Goal: Information Seeking & Learning: Learn about a topic

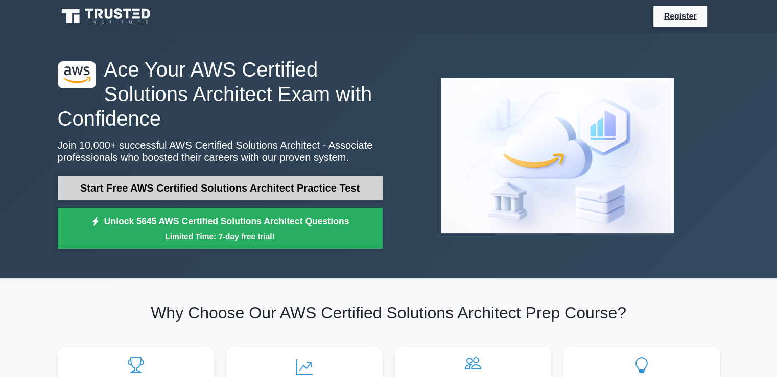
click at [285, 187] on link "Start Free AWS Certified Solutions Architect Practice Test" at bounding box center [220, 188] width 325 height 25
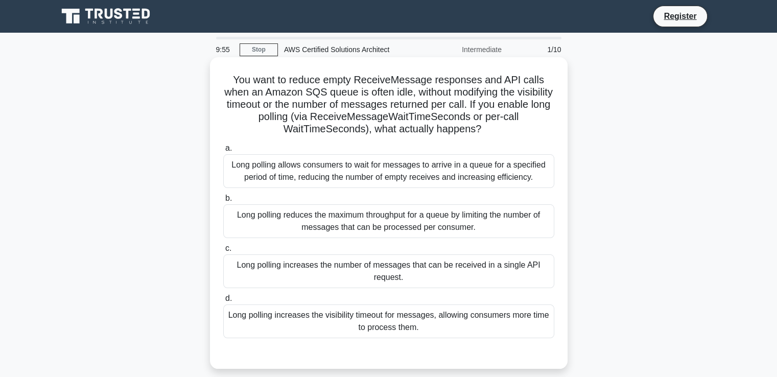
click at [419, 176] on div "Long polling allows consumers to wait for messages to arrive in a queue for a s…" at bounding box center [388, 171] width 331 height 34
click at [223, 152] on input "a. Long polling allows consumers to wait for messages to arrive in a queue for …" at bounding box center [223, 148] width 0 height 7
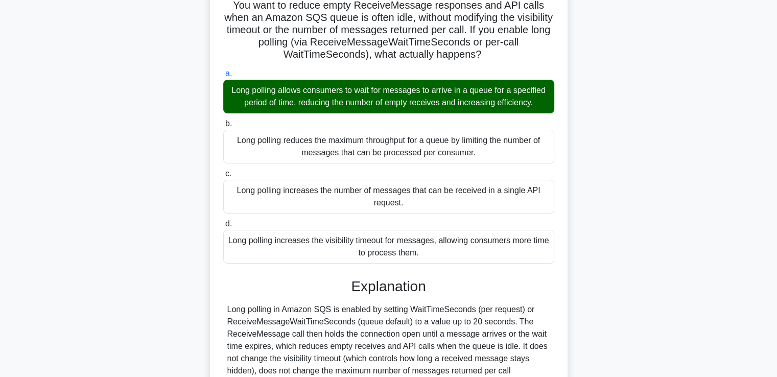
scroll to position [179, 0]
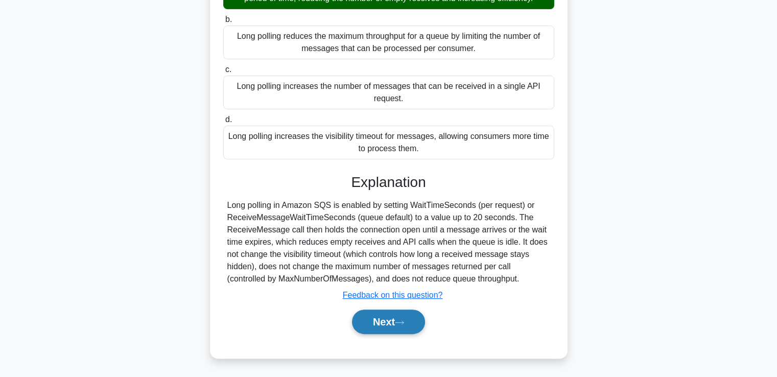
click at [400, 324] on icon at bounding box center [399, 323] width 9 height 6
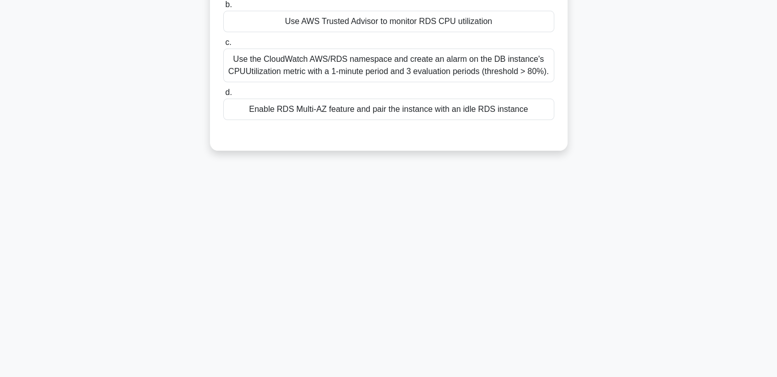
scroll to position [175, 0]
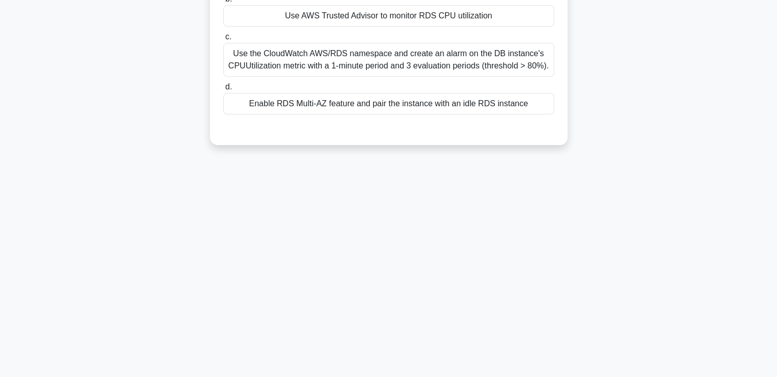
click at [414, 62] on div "Use the CloudWatch AWS/RDS namespace and create an alarm on the DB instance's C…" at bounding box center [388, 60] width 331 height 34
click at [223, 40] on input "c. Use the CloudWatch AWS/RDS namespace and create an alarm on the DB instance'…" at bounding box center [223, 37] width 0 height 7
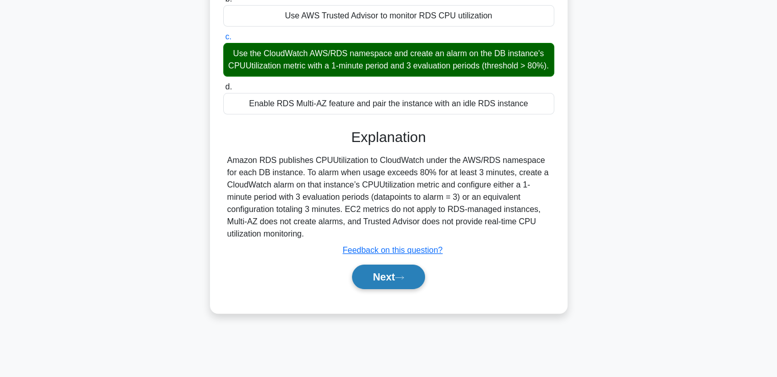
click at [403, 281] on icon at bounding box center [399, 278] width 9 height 6
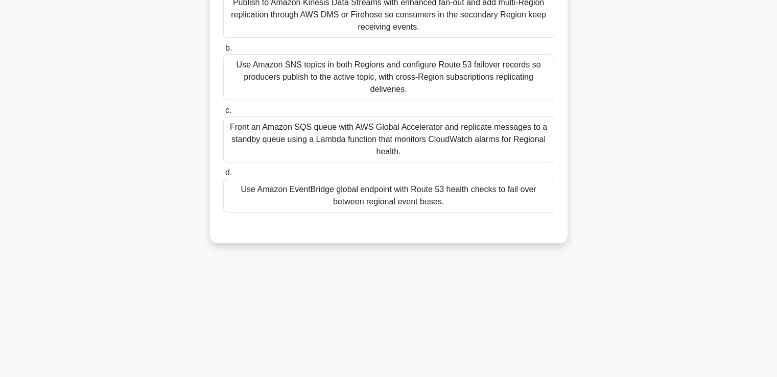
click at [416, 205] on div "Use Amazon EventBridge global endpoint with Route 53 health checks to fail over…" at bounding box center [388, 196] width 331 height 34
click at [223, 176] on input "d. Use Amazon EventBridge global endpoint with Route 53 health checks to fail o…" at bounding box center [223, 173] width 0 height 7
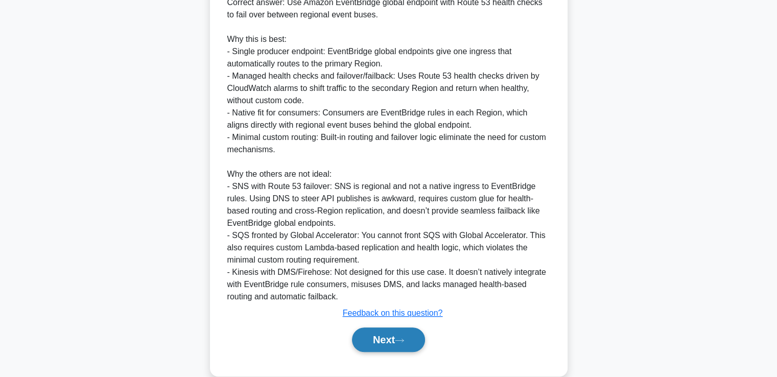
click at [397, 333] on button "Next" at bounding box center [388, 340] width 73 height 25
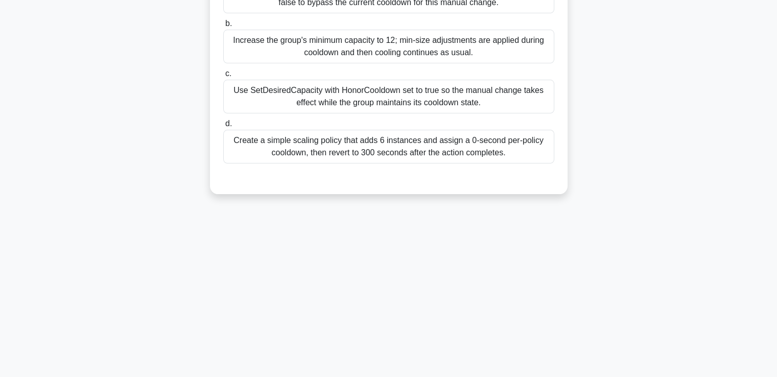
click at [411, 128] on label "d. Create a simple scaling policy that adds 6 instances and assign a 0-second p…" at bounding box center [388, 141] width 331 height 46
click at [223, 127] on input "d. Create a simple scaling policy that adds 6 instances and assign a 0-second p…" at bounding box center [223, 124] width 0 height 7
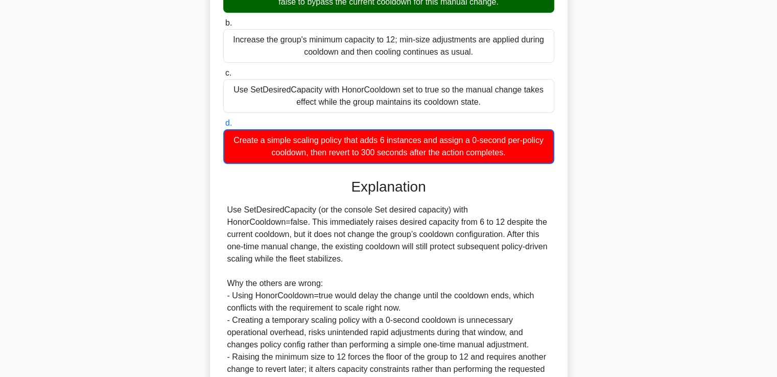
click at [414, 148] on div "Create a simple scaling policy that adds 6 instances and assign a 0-second per-…" at bounding box center [388, 146] width 331 height 35
click at [223, 127] on input "d. Create a simple scaling policy that adds 6 instances and assign a 0-second p…" at bounding box center [223, 123] width 0 height 7
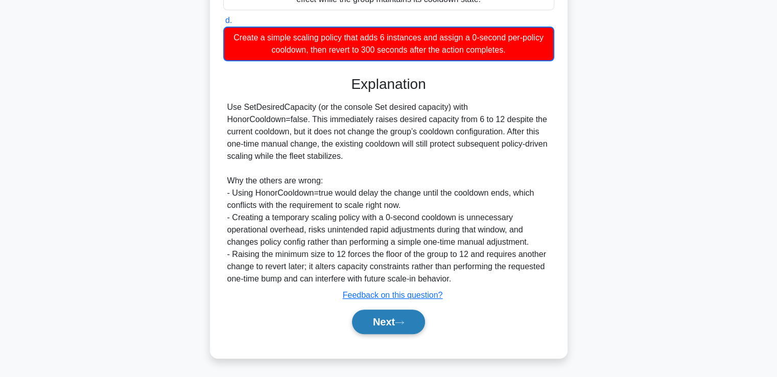
click at [395, 326] on button "Next" at bounding box center [388, 322] width 73 height 25
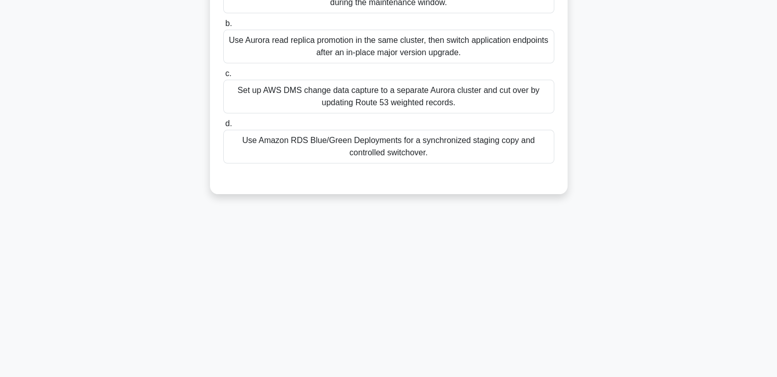
click at [403, 63] on div "Use Aurora read replica promotion in the same cluster, then switch application …" at bounding box center [388, 47] width 331 height 34
click at [223, 27] on input "b. Use Aurora read replica promotion in the same cluster, then switch applicati…" at bounding box center [223, 23] width 0 height 7
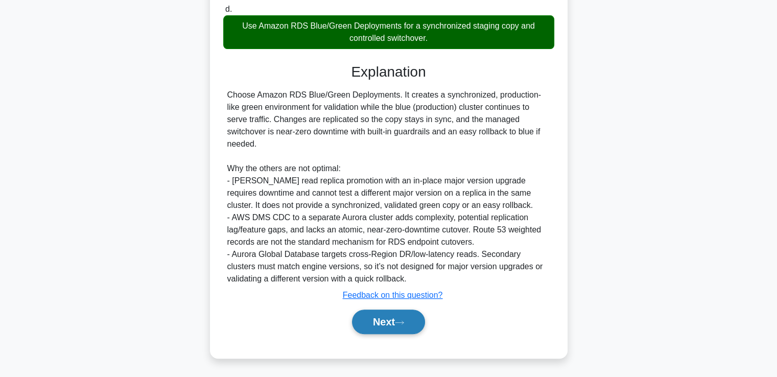
click at [395, 317] on button "Next" at bounding box center [388, 322] width 73 height 25
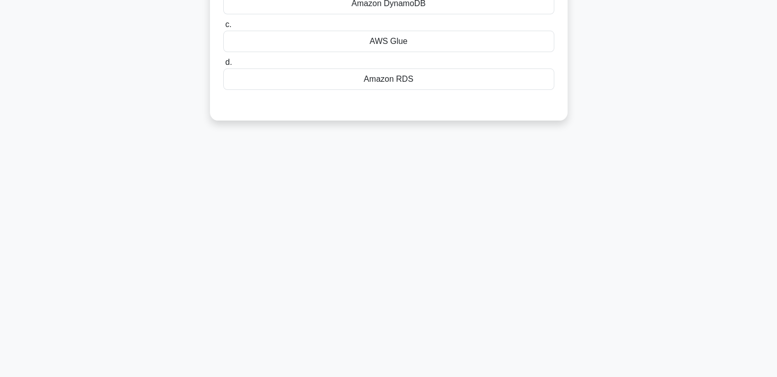
drag, startPoint x: 433, startPoint y: 42, endPoint x: 412, endPoint y: 90, distance: 52.4
click at [432, 43] on div "AWS Glue" at bounding box center [388, 41] width 331 height 21
click at [223, 28] on input "c. AWS Glue" at bounding box center [223, 24] width 0 height 7
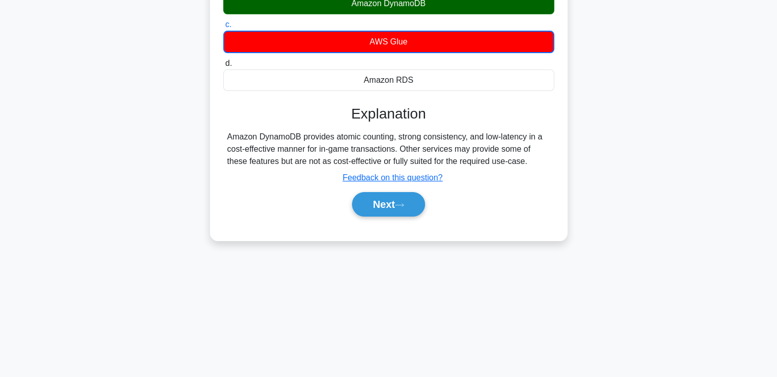
click at [383, 189] on div "Next" at bounding box center [388, 204] width 331 height 33
click at [387, 203] on button "Next" at bounding box center [388, 204] width 73 height 25
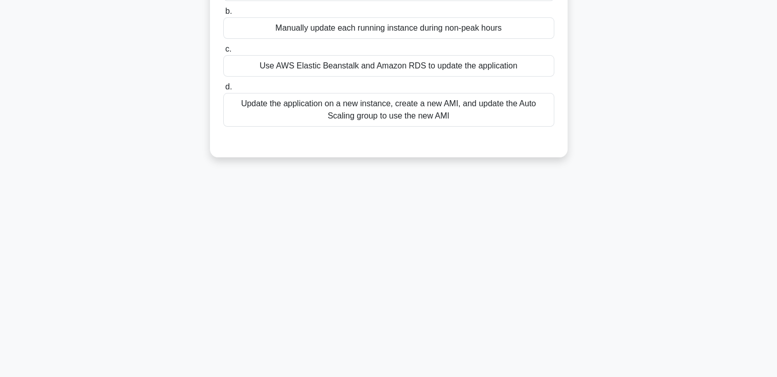
click at [462, 81] on label "d. Update the application on a new instance, create a new AMI, and update the A…" at bounding box center [388, 104] width 331 height 46
click at [223, 84] on input "d. Update the application on a new instance, create a new AMI, and update the A…" at bounding box center [223, 87] width 0 height 7
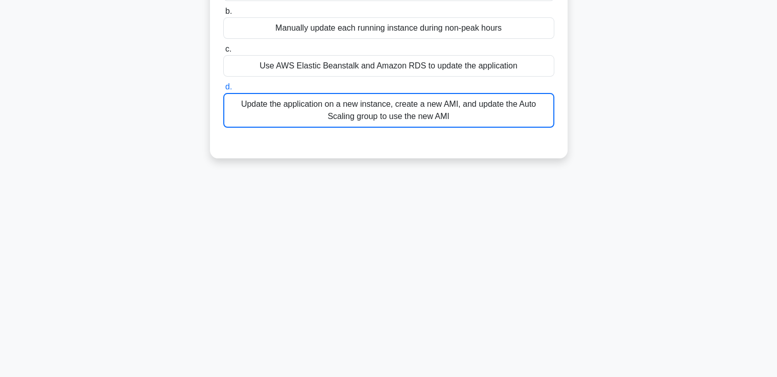
click at [459, 67] on div "Use AWS Elastic Beanstalk and Amazon RDS to update the application" at bounding box center [388, 65] width 331 height 21
click at [223, 53] on input "c. Use AWS Elastic Beanstalk and Amazon RDS to update the application" at bounding box center [223, 49] width 0 height 7
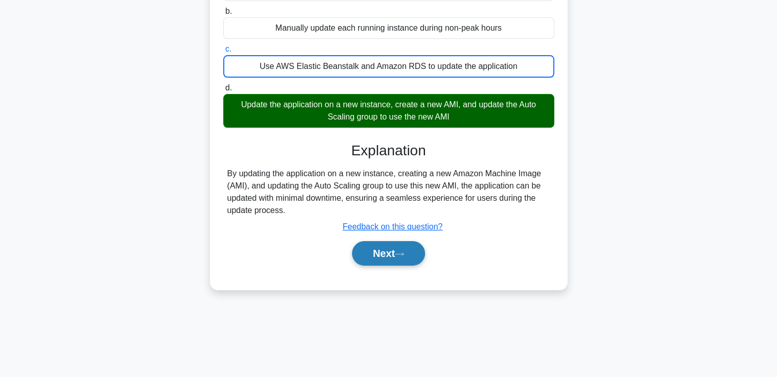
drag, startPoint x: 397, startPoint y: 269, endPoint x: 393, endPoint y: 258, distance: 12.4
click at [394, 259] on div "a. Create a new instance and swap the Elastic IP address between instances b. M…" at bounding box center [388, 121] width 333 height 313
click at [393, 254] on button "Next" at bounding box center [388, 253] width 73 height 25
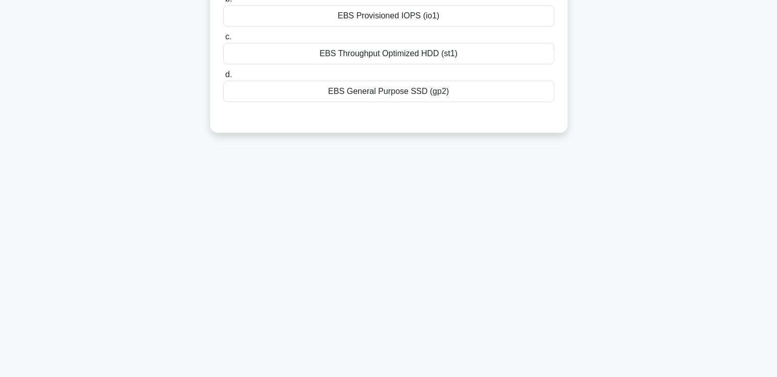
click at [417, 101] on div "EBS General Purpose SSD (gp2)" at bounding box center [388, 91] width 331 height 21
click at [223, 78] on input "d. EBS General Purpose SSD (gp2)" at bounding box center [223, 75] width 0 height 7
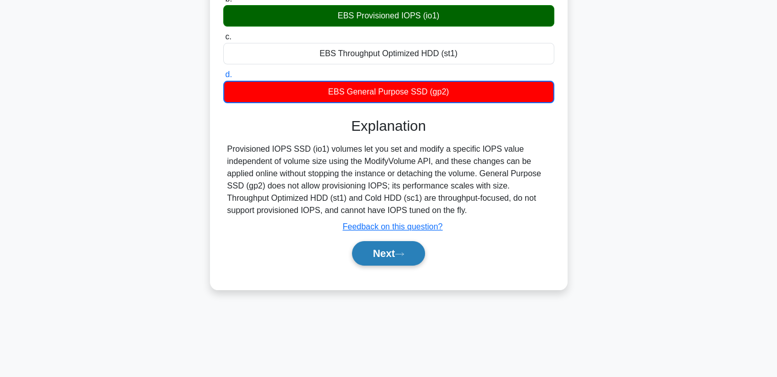
click at [389, 252] on button "Next" at bounding box center [388, 253] width 73 height 25
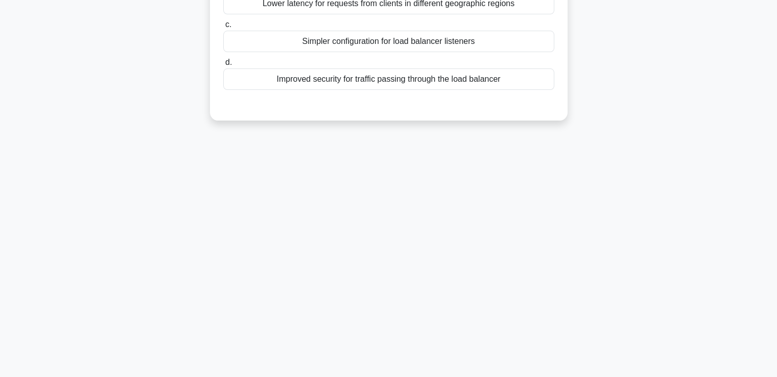
click at [425, 33] on div "Simpler configuration for load balancer listeners" at bounding box center [388, 41] width 331 height 21
click at [223, 28] on input "c. Simpler configuration for load balancer listeners" at bounding box center [223, 24] width 0 height 7
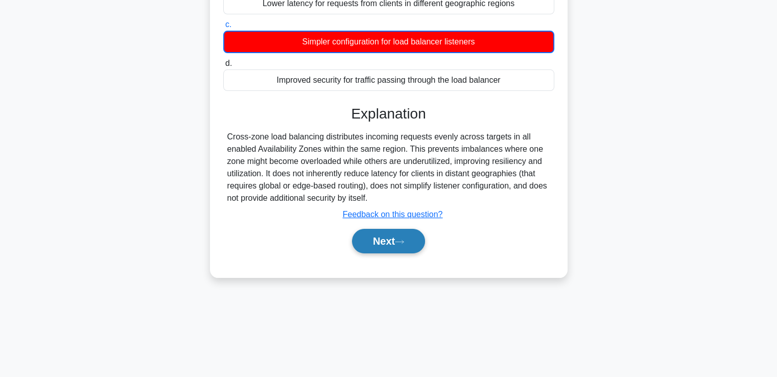
click at [384, 248] on button "Next" at bounding box center [388, 241] width 73 height 25
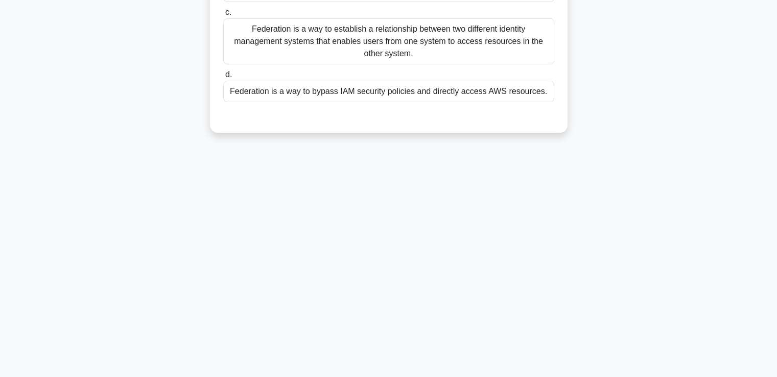
click at [424, 44] on div "Federation is a way to establish a relationship between two different identity …" at bounding box center [388, 41] width 331 height 46
click at [223, 16] on input "c. Federation is a way to establish a relationship between two different identi…" at bounding box center [223, 12] width 0 height 7
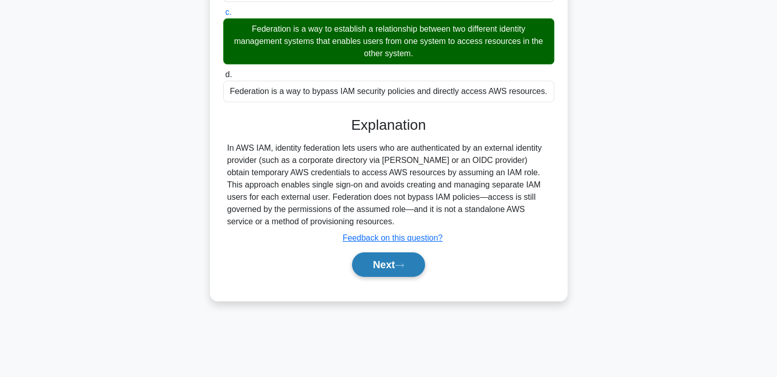
click at [398, 266] on button "Next" at bounding box center [388, 265] width 73 height 25
